Goal: Check status: Check status

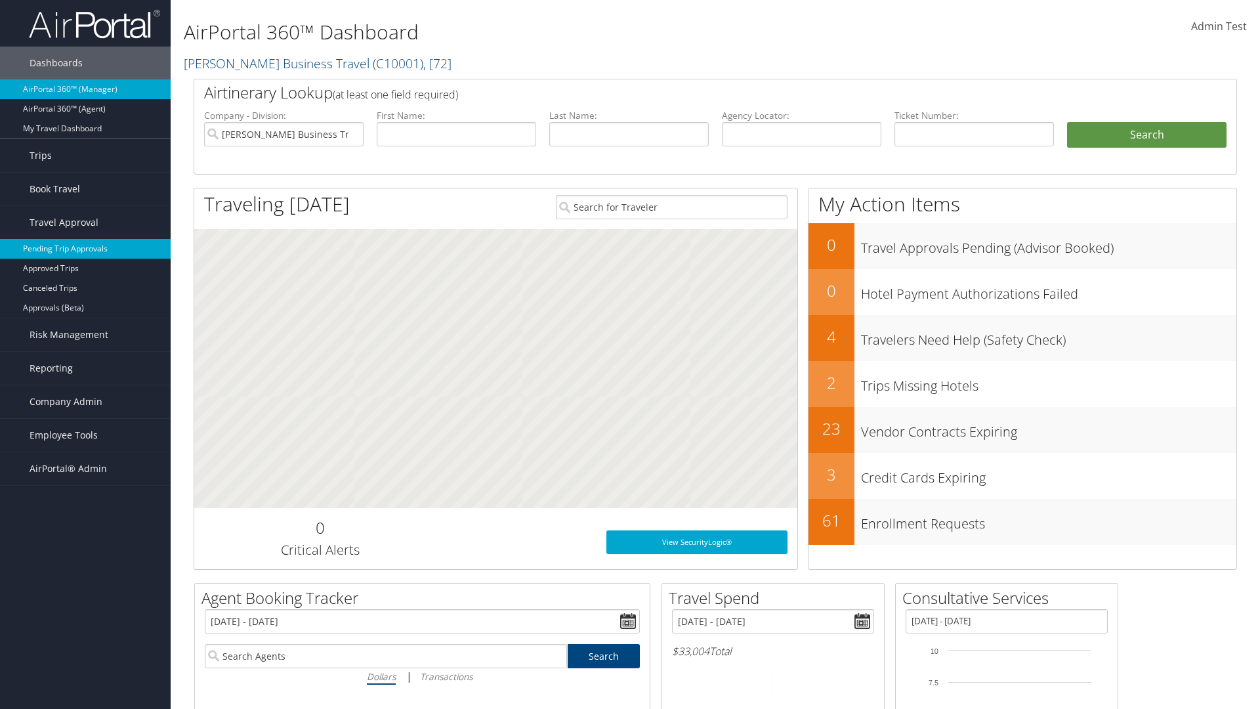
click at [85, 249] on link "Pending Trip Approvals" at bounding box center [85, 249] width 171 height 20
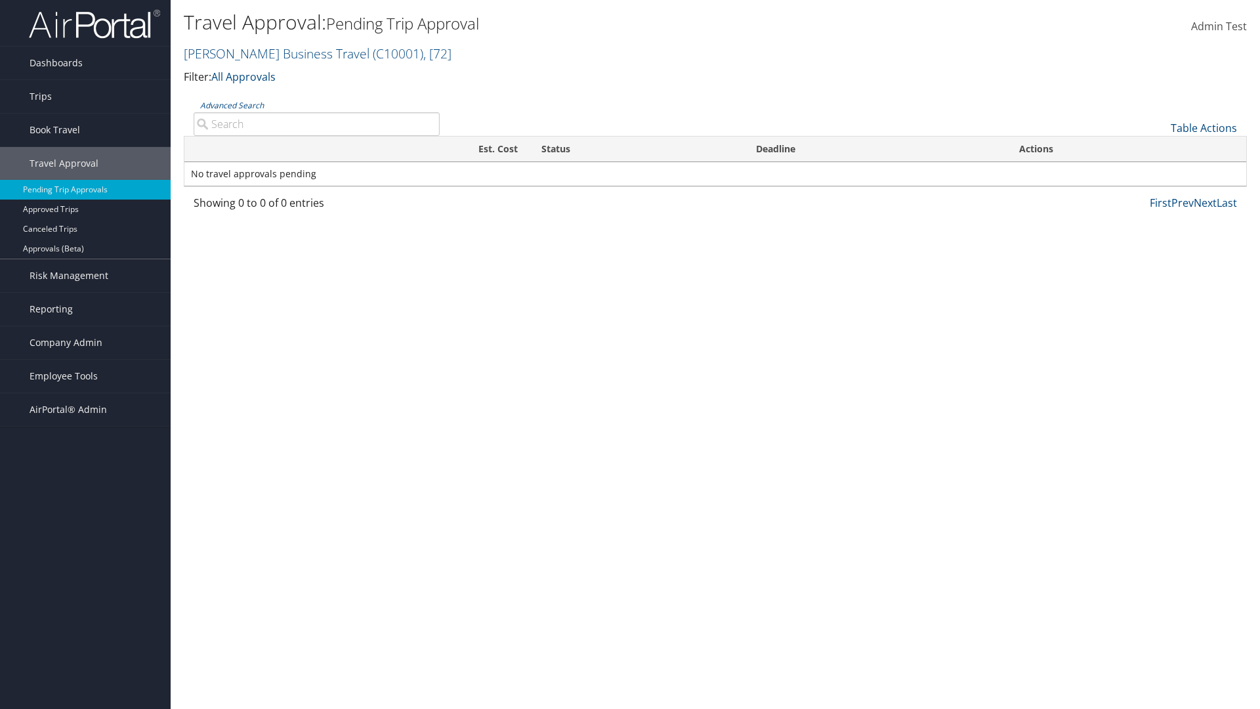
click at [232, 105] on link "Advanced Search" at bounding box center [232, 105] width 64 height 11
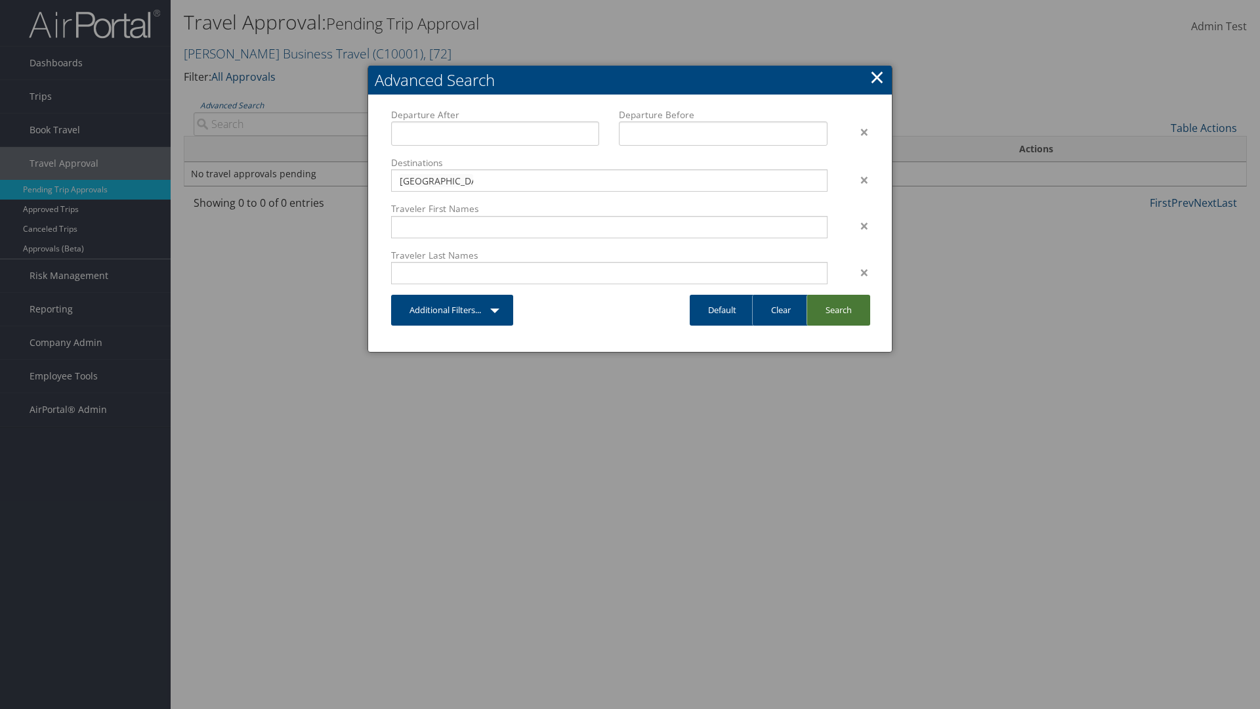
type input "Long Beach"
click at [838, 310] on link "Search" at bounding box center [839, 310] width 64 height 31
type input "Long Beach"
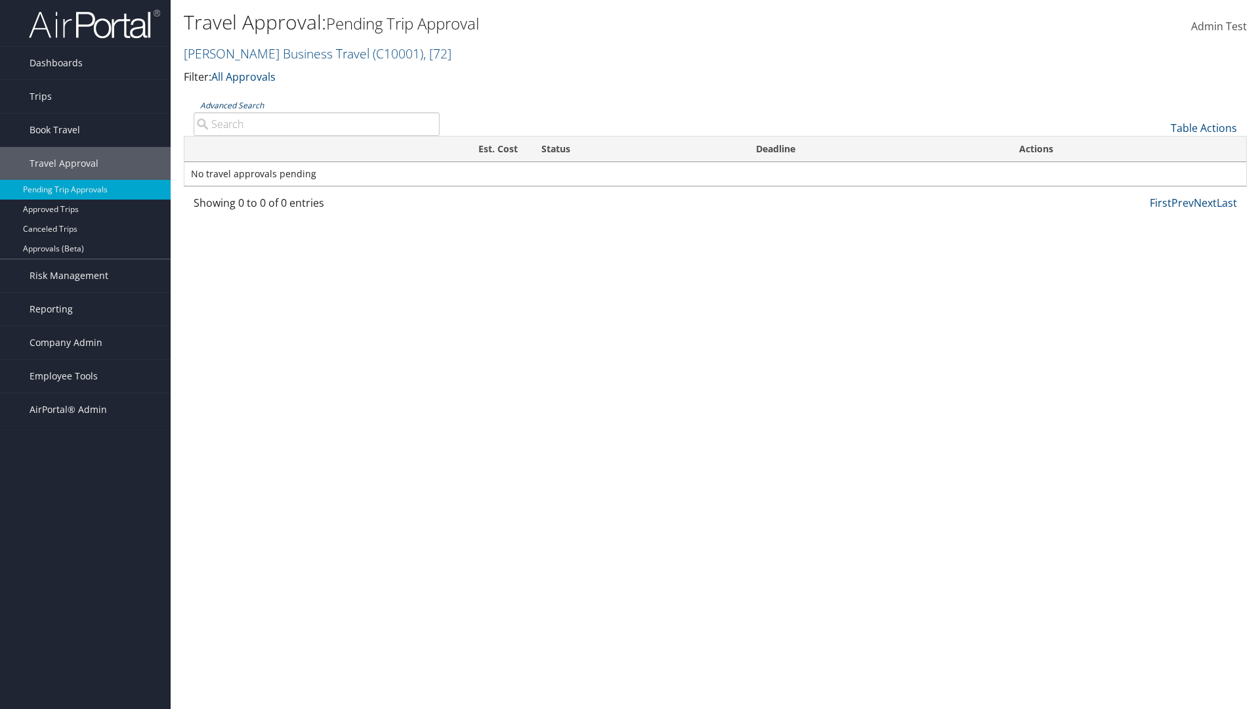
click at [232, 105] on link "Advanced Search" at bounding box center [232, 105] width 64 height 11
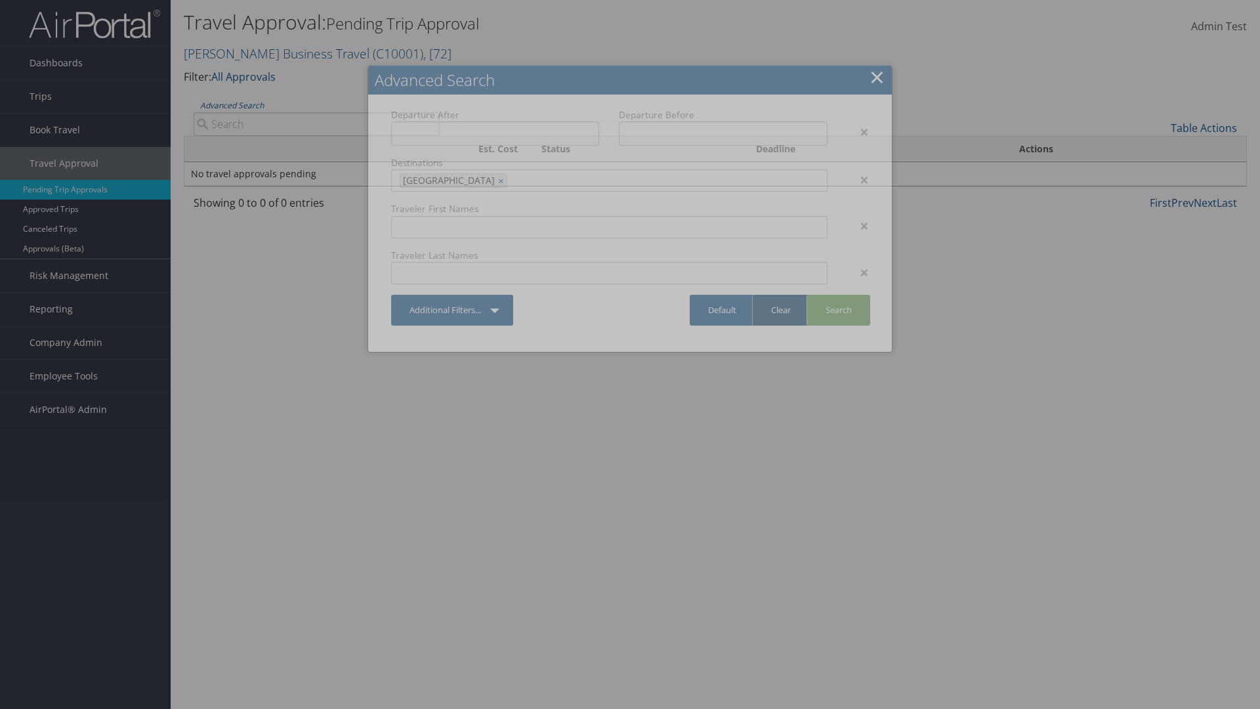
click at [780, 310] on link "Clear" at bounding box center [780, 310] width 57 height 31
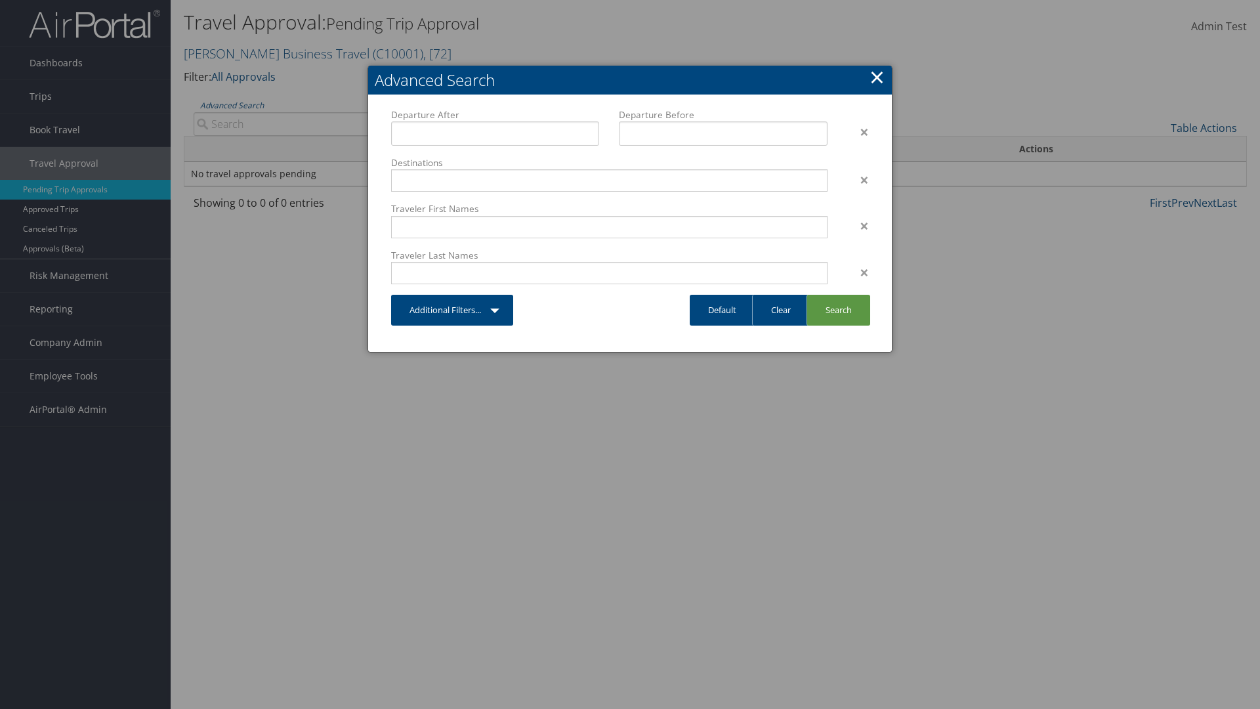
click at [877, 77] on link "×" at bounding box center [876, 77] width 15 height 26
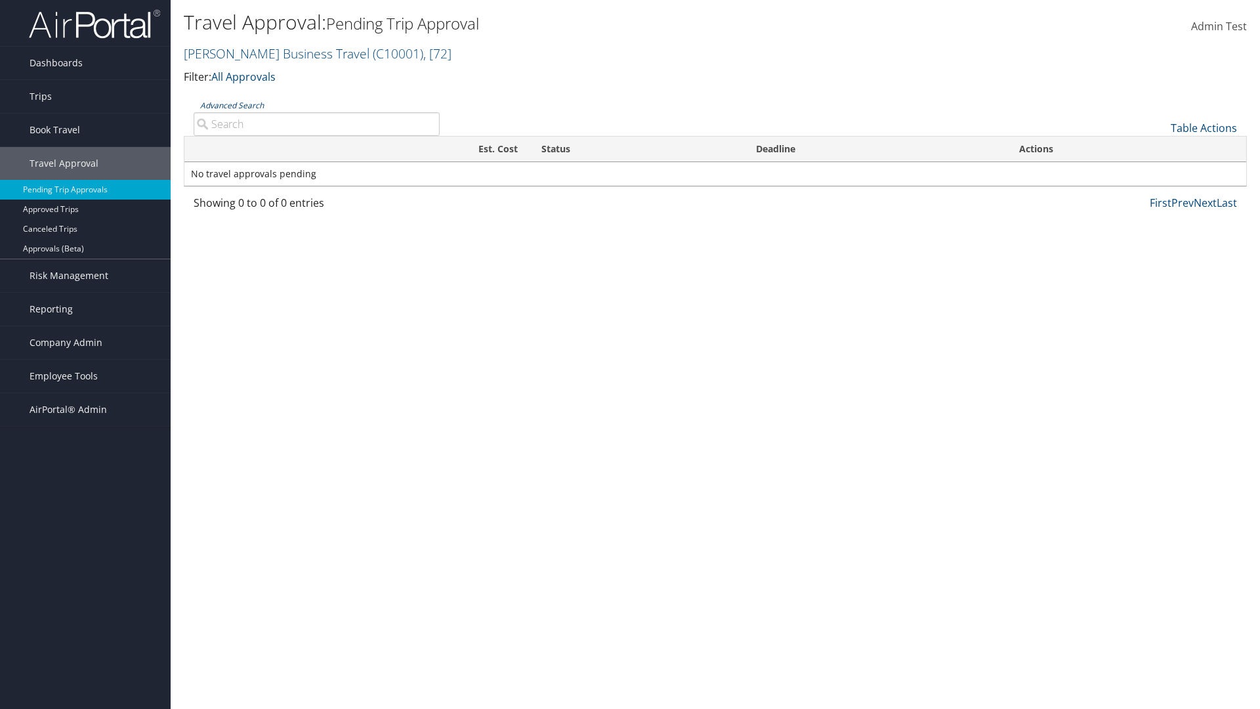
click at [232, 105] on link "Advanced Search" at bounding box center [232, 105] width 64 height 11
